Goal: Task Accomplishment & Management: Complete application form

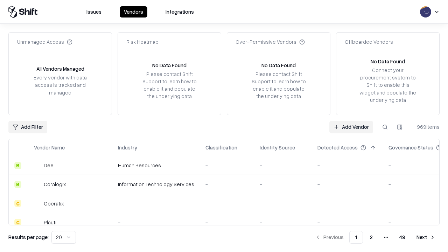
click at [351, 127] on link "Add Vendor" at bounding box center [352, 127] width 44 height 13
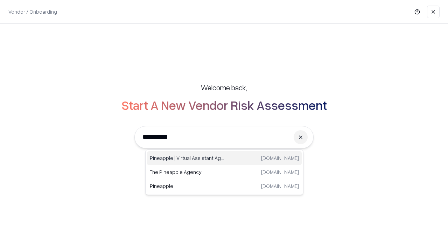
click at [225, 158] on div "Pineapple | Virtual Assistant Agency [DOMAIN_NAME]" at bounding box center [224, 158] width 155 height 14
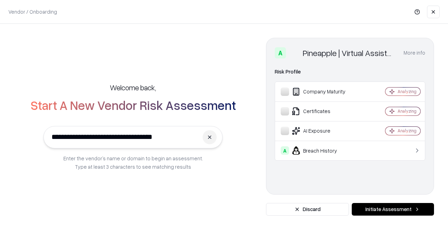
type input "**********"
click at [393, 210] on button "Initiate Assessment" at bounding box center [393, 209] width 82 height 13
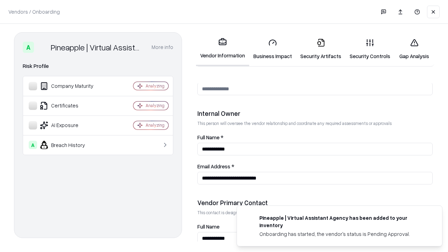
scroll to position [363, 0]
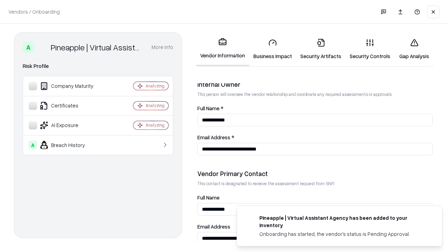
click at [321, 49] on link "Security Artifacts" at bounding box center [320, 49] width 49 height 33
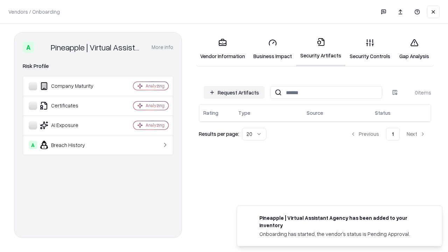
click at [234, 92] on button "Request Artifacts" at bounding box center [234, 92] width 61 height 13
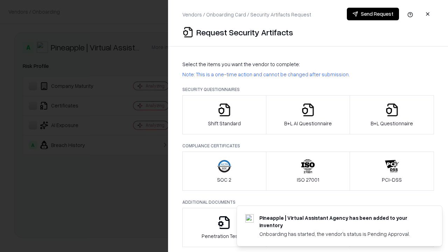
click at [392, 115] on icon "button" at bounding box center [392, 110] width 14 height 14
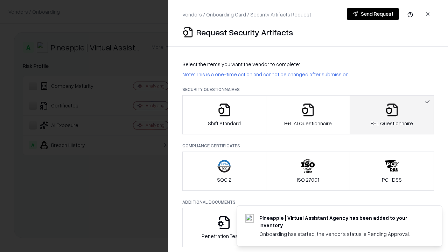
click at [308, 115] on icon "button" at bounding box center [308, 110] width 14 height 14
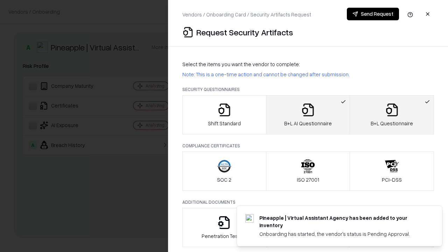
click at [373, 14] on button "Send Request" at bounding box center [373, 14] width 52 height 13
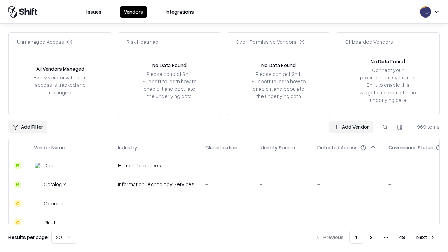
click at [385, 127] on button at bounding box center [385, 127] width 13 height 13
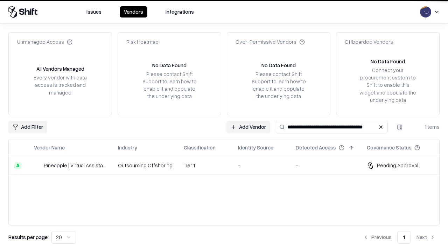
type input "**********"
click at [228, 165] on td "Tier 1" at bounding box center [205, 165] width 54 height 19
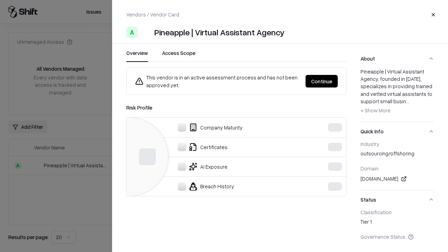
click at [338, 81] on button "Continue" at bounding box center [322, 81] width 32 height 13
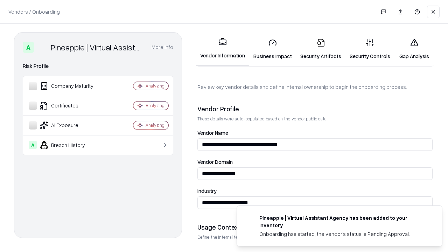
click at [321, 49] on link "Security Artifacts" at bounding box center [320, 49] width 49 height 33
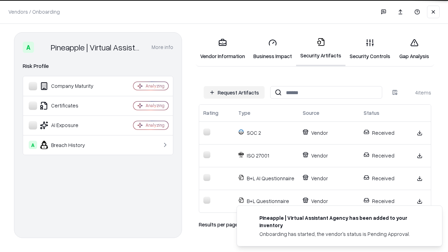
click at [414, 49] on link "Gap Analysis" at bounding box center [415, 49] width 40 height 33
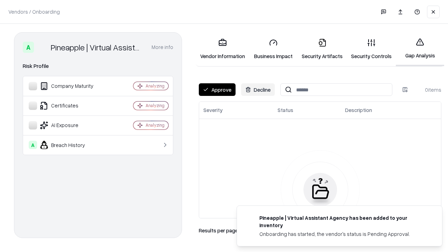
click at [217, 90] on button "Approve" at bounding box center [217, 89] width 37 height 13
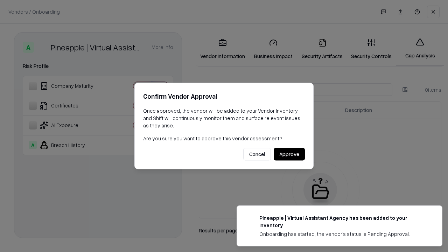
click at [289, 154] on button "Approve" at bounding box center [289, 154] width 31 height 13
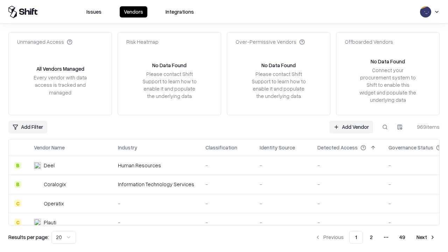
type input "**********"
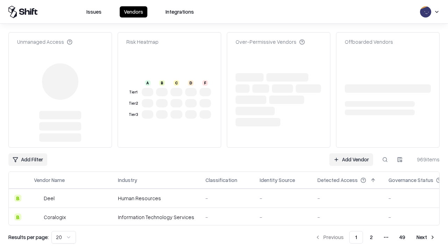
click at [351, 153] on link "Add Vendor" at bounding box center [352, 159] width 44 height 13
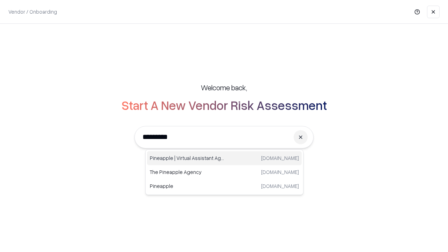
click at [225, 158] on div "Pineapple | Virtual Assistant Agency [DOMAIN_NAME]" at bounding box center [224, 158] width 155 height 14
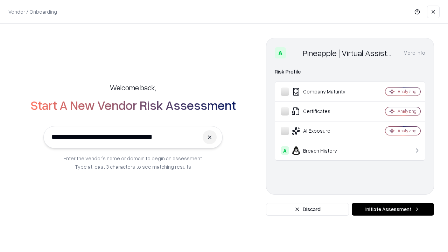
type input "**********"
click at [393, 210] on button "Initiate Assessment" at bounding box center [393, 209] width 82 height 13
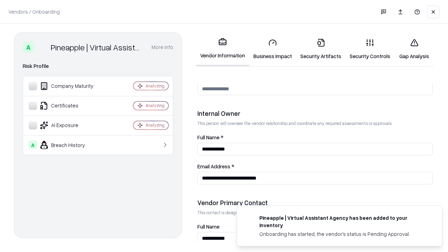
scroll to position [363, 0]
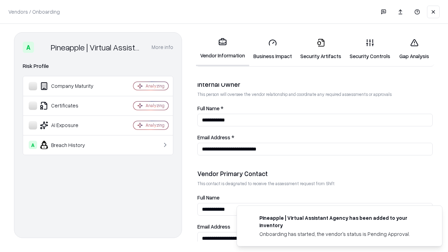
click at [414, 49] on link "Gap Analysis" at bounding box center [415, 49] width 40 height 33
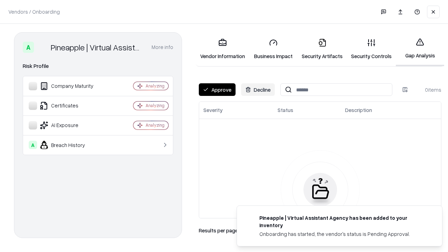
click at [217, 90] on button "Approve" at bounding box center [217, 89] width 37 height 13
